Goal: Ask a question: Seek information or help from site administrators or community

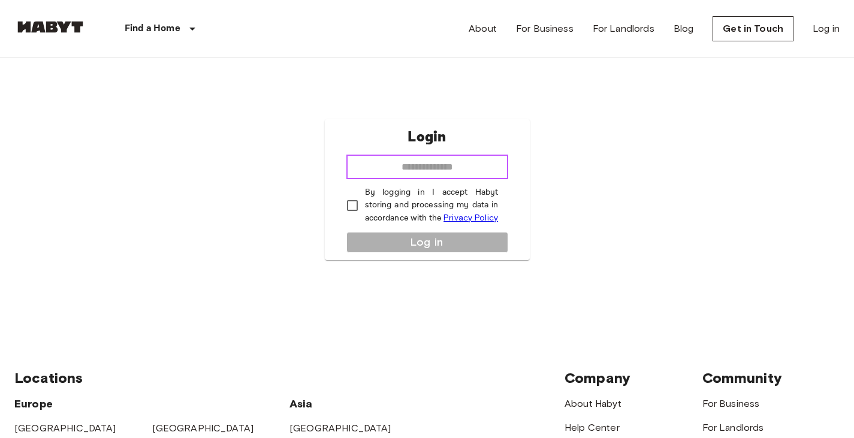
drag, startPoint x: 0, startPoint y: 0, endPoint x: 480, endPoint y: 172, distance: 510.1
click at [480, 172] on input "email" at bounding box center [428, 167] width 162 height 24
type input "**********"
click at [367, 208] on p "By logging in I accept Habyt storing and processing my data in accordance with …" at bounding box center [432, 205] width 134 height 38
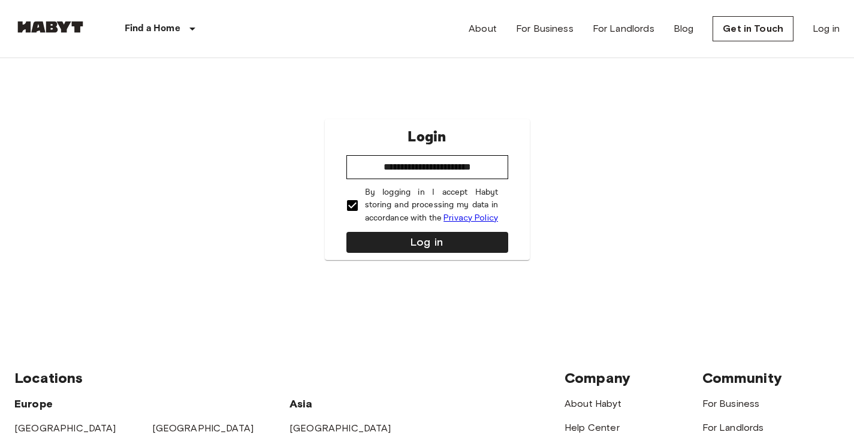
click at [380, 232] on button "Log in" at bounding box center [428, 242] width 162 height 21
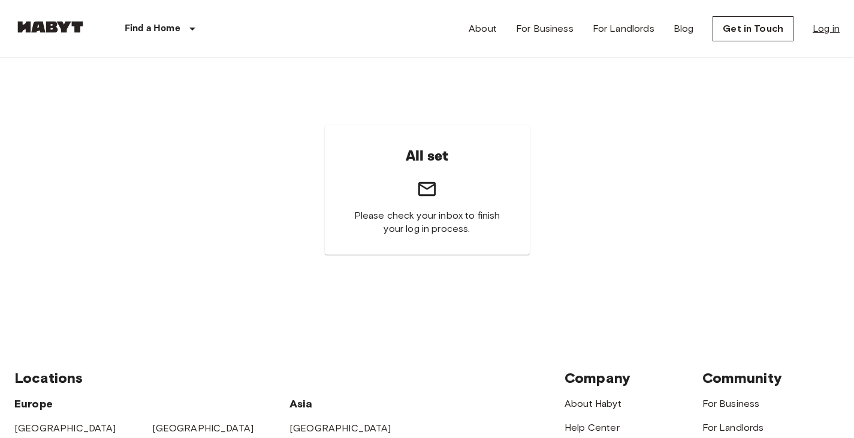
click at [832, 24] on link "Log in" at bounding box center [826, 29] width 27 height 14
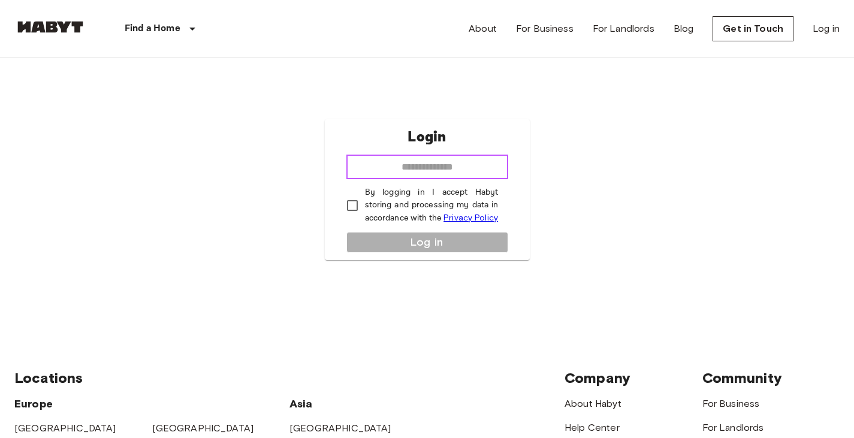
click at [466, 170] on input "email" at bounding box center [428, 167] width 162 height 24
type input "**********"
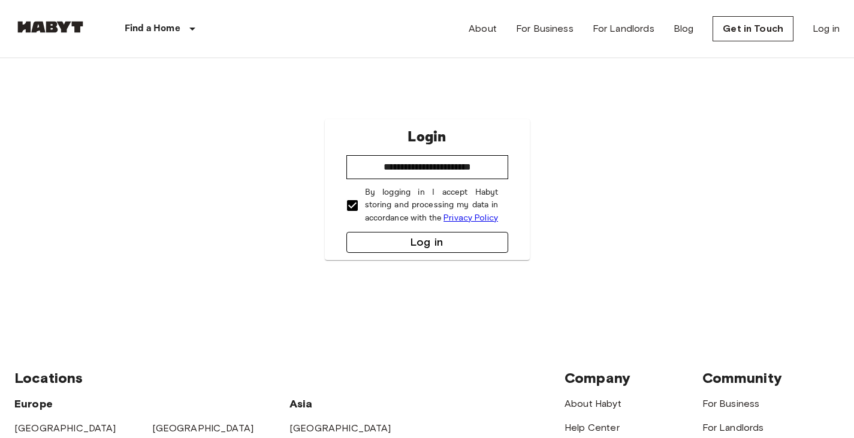
click at [380, 237] on button "Log in" at bounding box center [428, 242] width 162 height 21
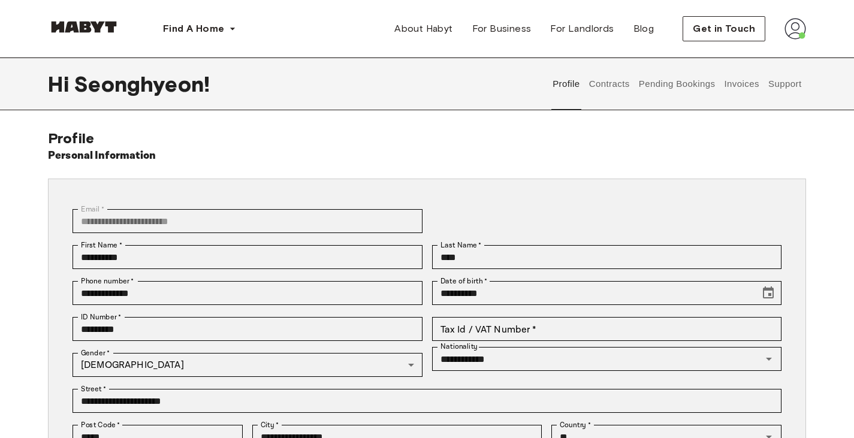
click at [783, 89] on button "Support" at bounding box center [785, 84] width 37 height 53
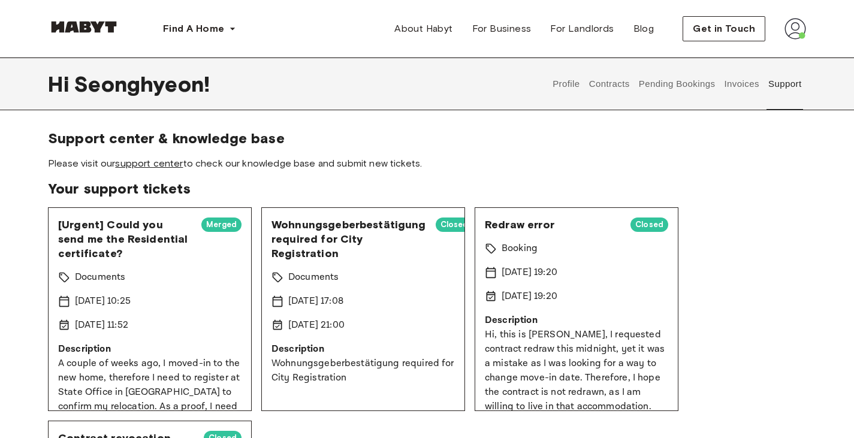
click at [163, 168] on link "support center" at bounding box center [149, 163] width 68 height 11
click at [790, 86] on button "Support" at bounding box center [785, 84] width 37 height 53
click at [704, 28] on span "Get in Touch" at bounding box center [724, 29] width 62 height 14
click at [153, 163] on link "support center" at bounding box center [149, 163] width 68 height 11
